Goal: Check status: Check status

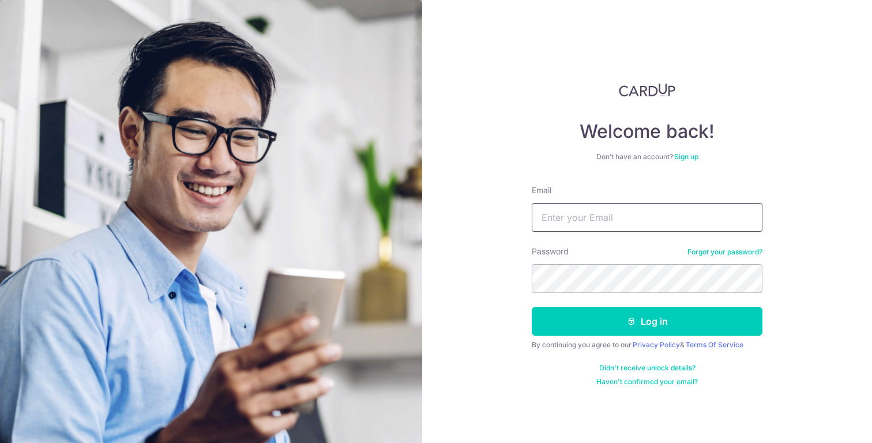
click at [587, 224] on input "Email" at bounding box center [647, 217] width 231 height 29
type input "[EMAIL_ADDRESS][DOMAIN_NAME]"
click at [647, 321] on button "Log in" at bounding box center [647, 321] width 231 height 29
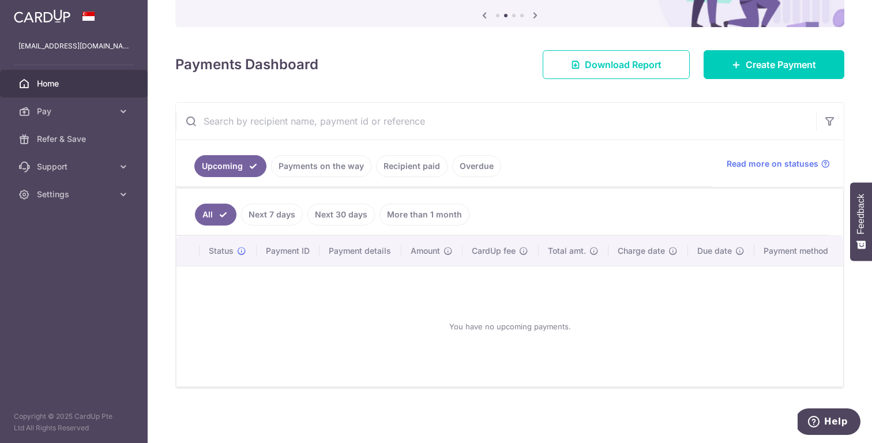
scroll to position [121, 0]
click at [287, 212] on link "Next 7 days" at bounding box center [272, 215] width 62 height 22
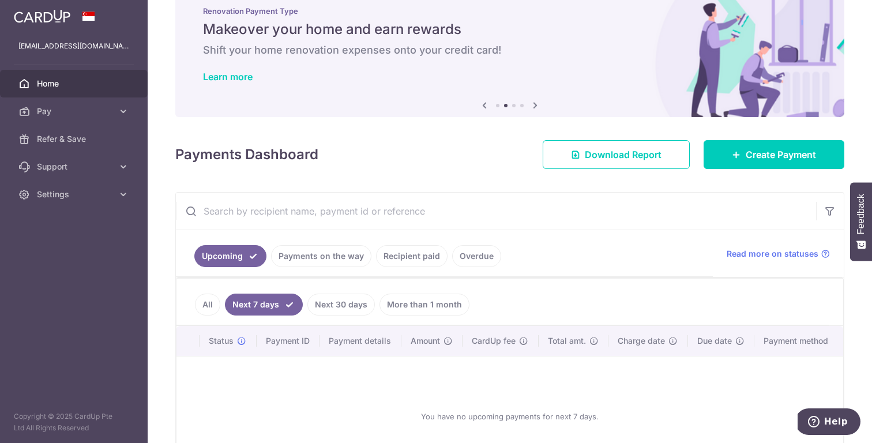
click at [415, 261] on link "Recipient paid" at bounding box center [412, 256] width 72 height 22
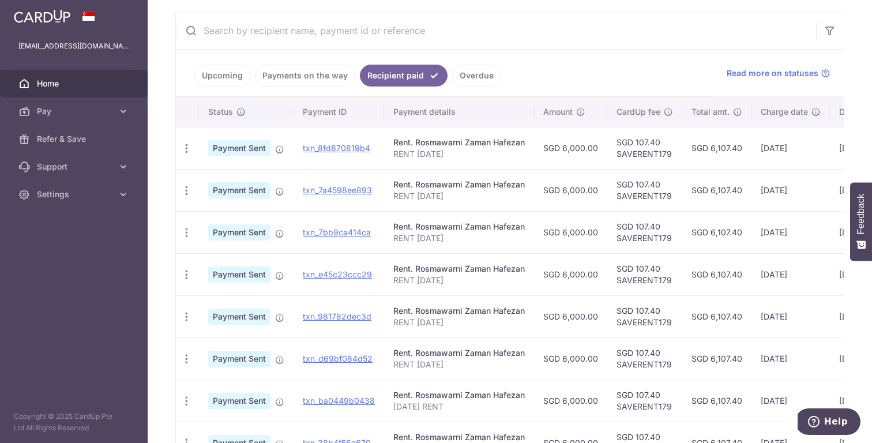
scroll to position [206, 0]
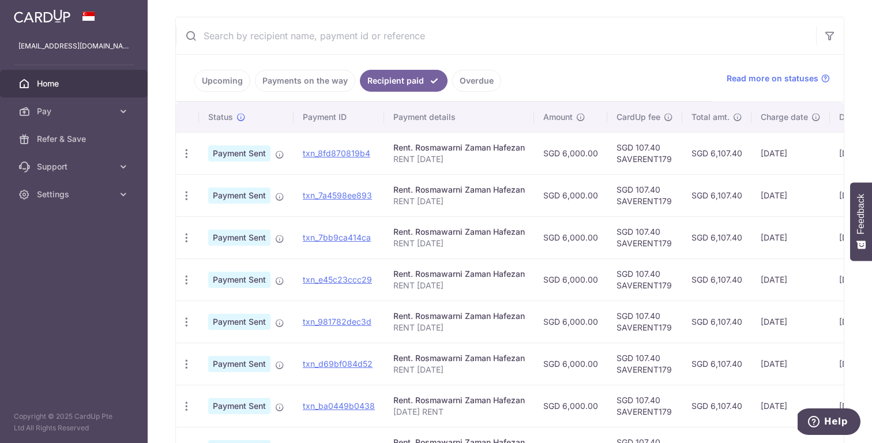
click at [332, 75] on link "Payments on the way" at bounding box center [305, 81] width 100 height 22
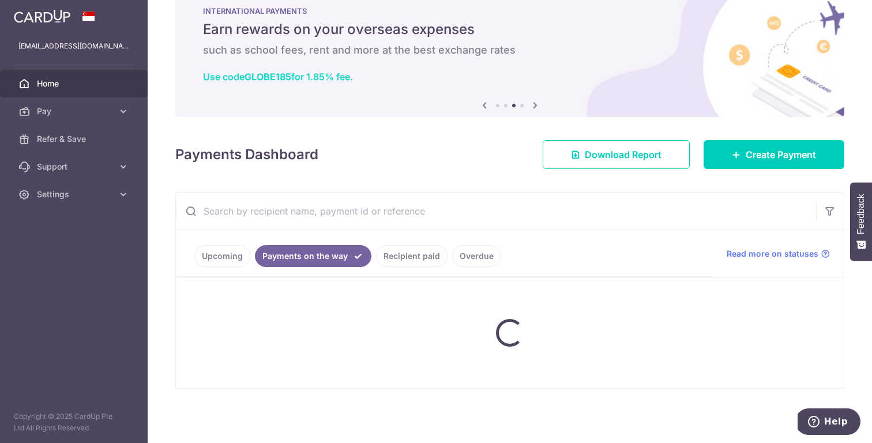
scroll to position [0, 0]
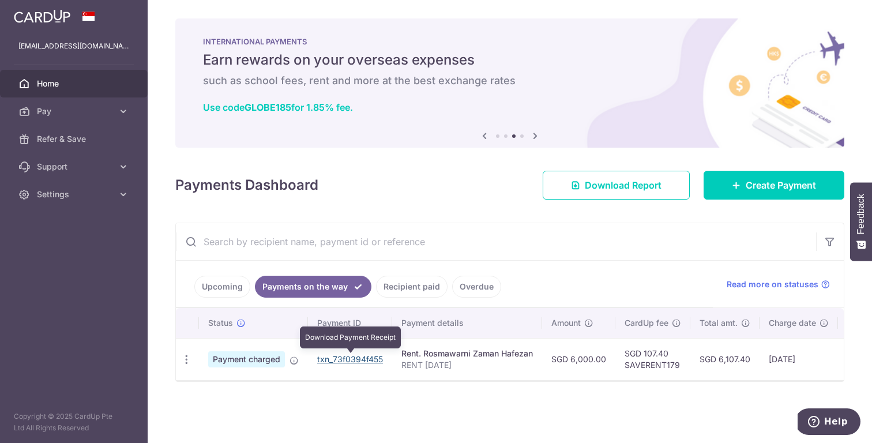
click at [366, 360] on link "txn_73f0394f455" at bounding box center [350, 359] width 66 height 10
